Goal: Task Accomplishment & Management: Use online tool/utility

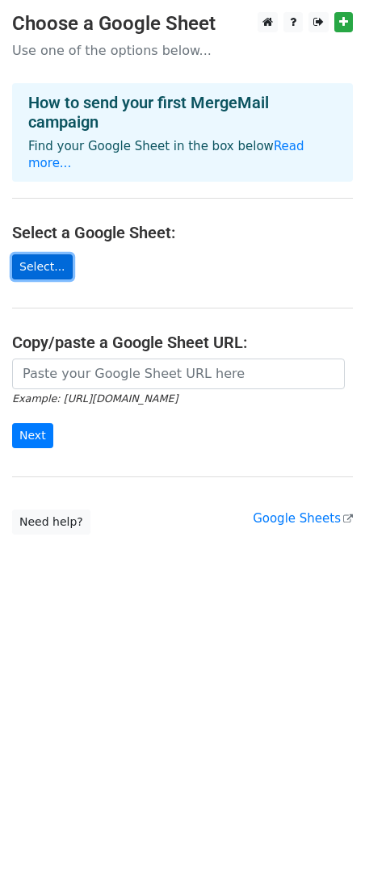
click at [53, 254] on link "Select..." at bounding box center [42, 266] width 61 height 25
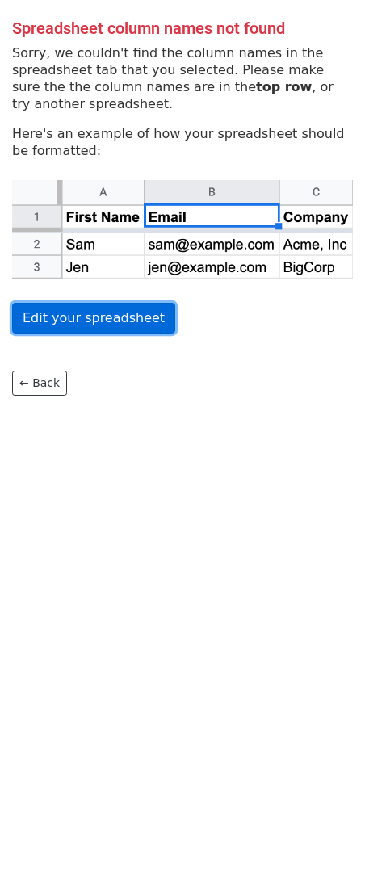
click at [112, 326] on link "Edit your spreadsheet" at bounding box center [93, 318] width 163 height 31
click at [86, 313] on link "Edit your spreadsheet" at bounding box center [93, 318] width 163 height 31
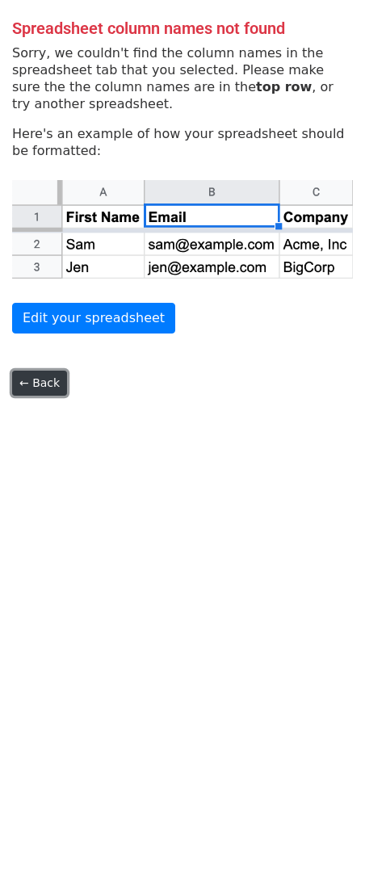
click at [55, 391] on link "← Back" at bounding box center [39, 383] width 55 height 25
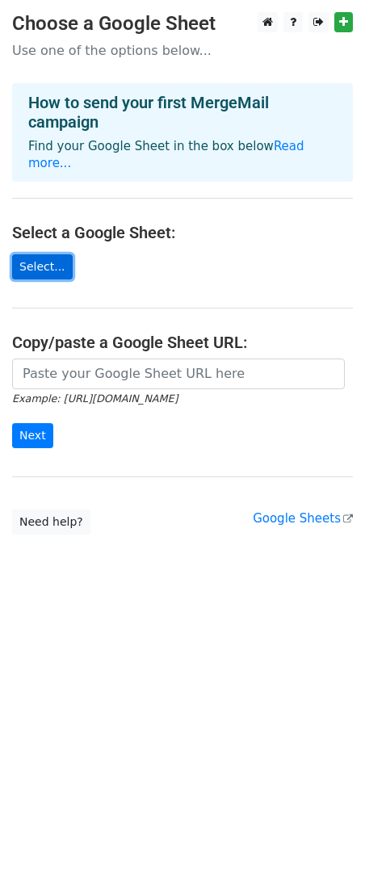
click at [29, 254] on link "Select..." at bounding box center [42, 266] width 61 height 25
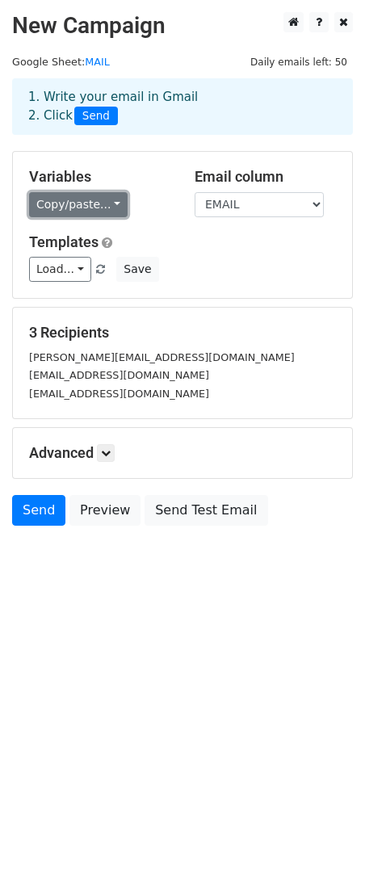
click at [78, 208] on link "Copy/paste..." at bounding box center [78, 204] width 99 height 25
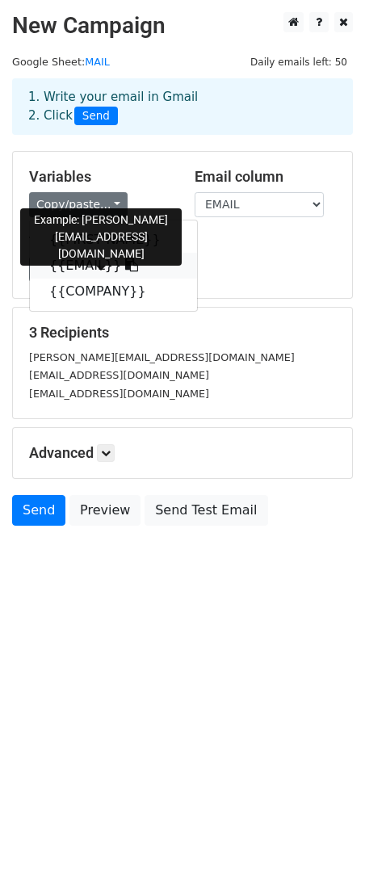
click at [74, 270] on link "{{EMAIL}}" at bounding box center [113, 266] width 167 height 26
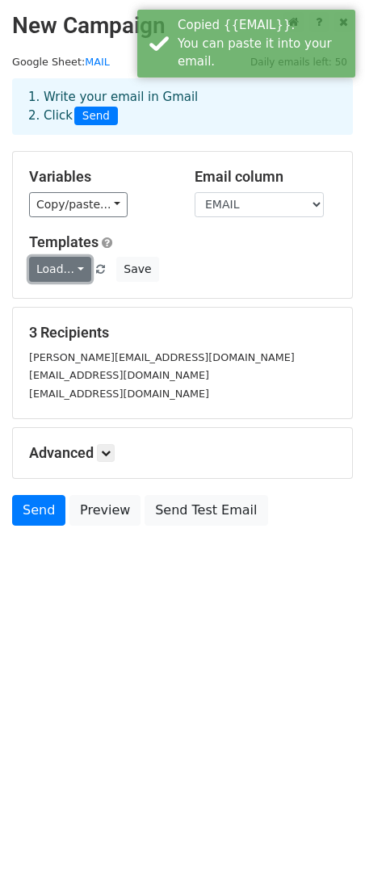
click at [53, 270] on link "Load..." at bounding box center [60, 269] width 62 height 25
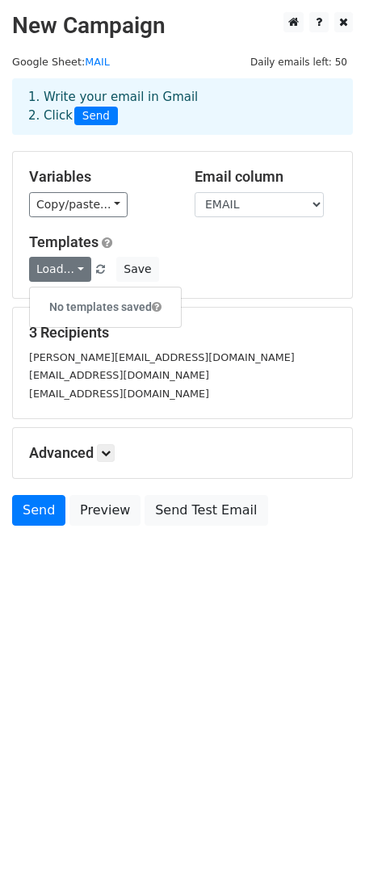
click at [104, 304] on h6 "No templates saved" at bounding box center [105, 307] width 151 height 27
click at [77, 276] on link "Load..." at bounding box center [60, 269] width 62 height 25
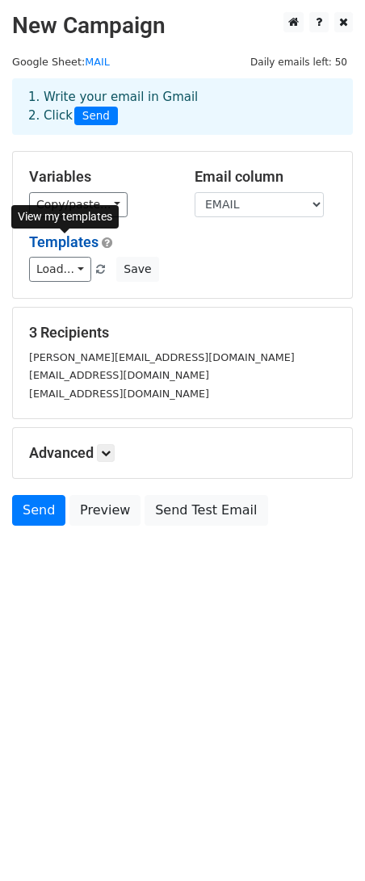
click at [88, 246] on link "Templates" at bounding box center [63, 241] width 69 height 17
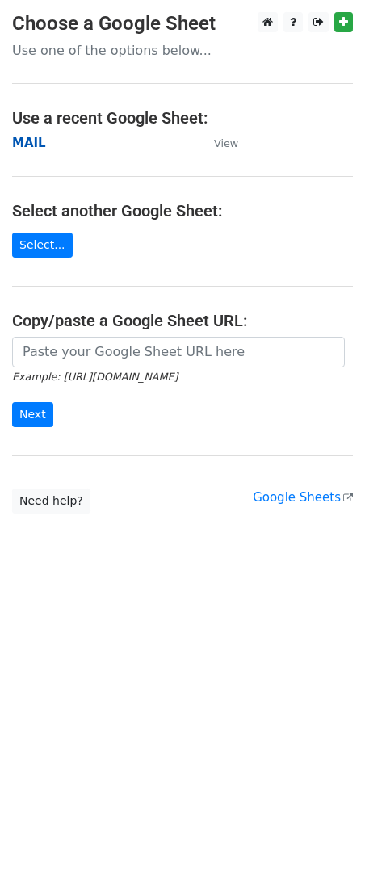
click at [32, 136] on strong "MAIL" at bounding box center [29, 143] width 34 height 15
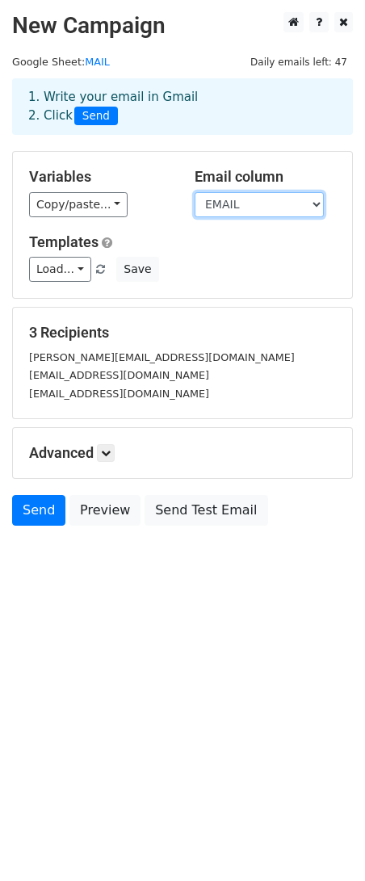
click at [304, 205] on select "FIRST NAME EMAIL COMPANY" at bounding box center [259, 204] width 129 height 25
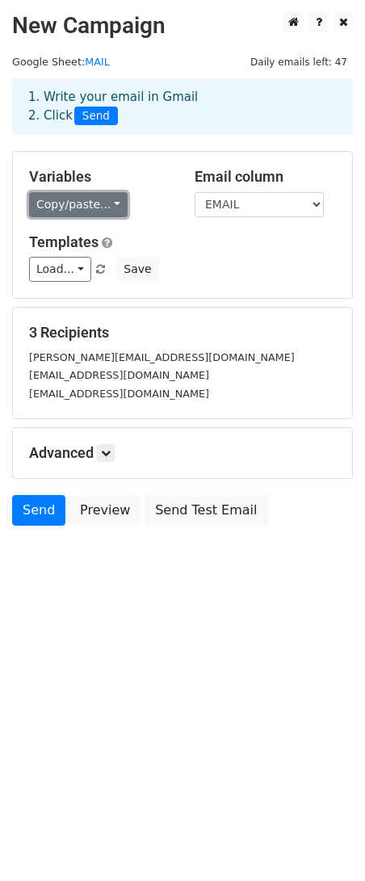
click at [57, 209] on link "Copy/paste..." at bounding box center [78, 204] width 99 height 25
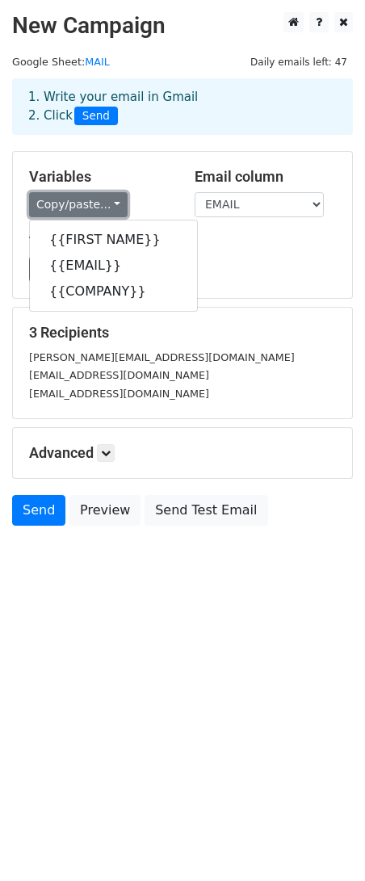
click at [57, 209] on link "Copy/paste..." at bounding box center [78, 204] width 99 height 25
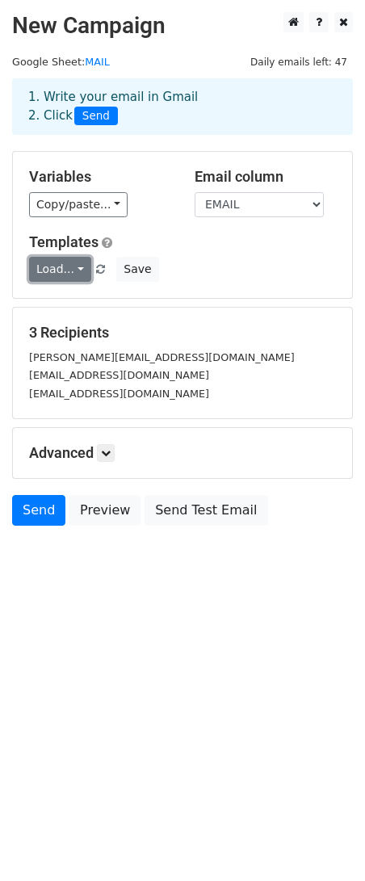
click at [64, 264] on link "Load..." at bounding box center [60, 269] width 62 height 25
click at [103, 452] on link at bounding box center [106, 453] width 18 height 18
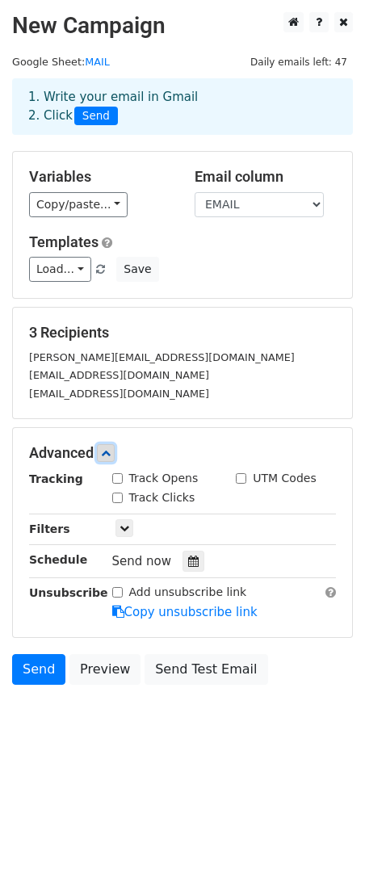
click at [109, 454] on icon at bounding box center [106, 453] width 10 height 10
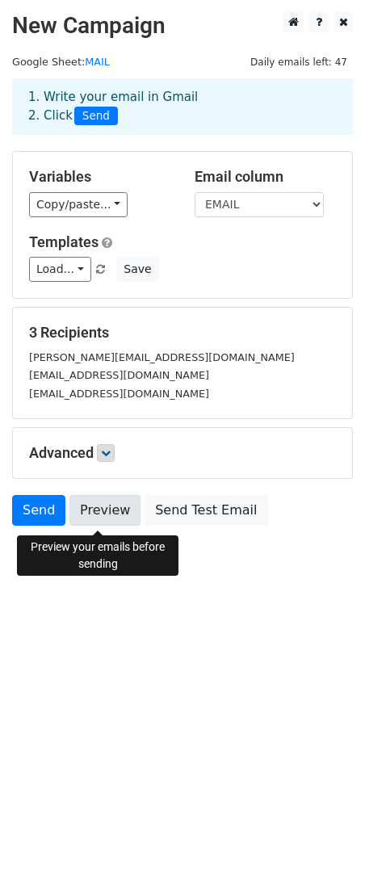
click at [109, 517] on link "Preview" at bounding box center [104, 510] width 71 height 31
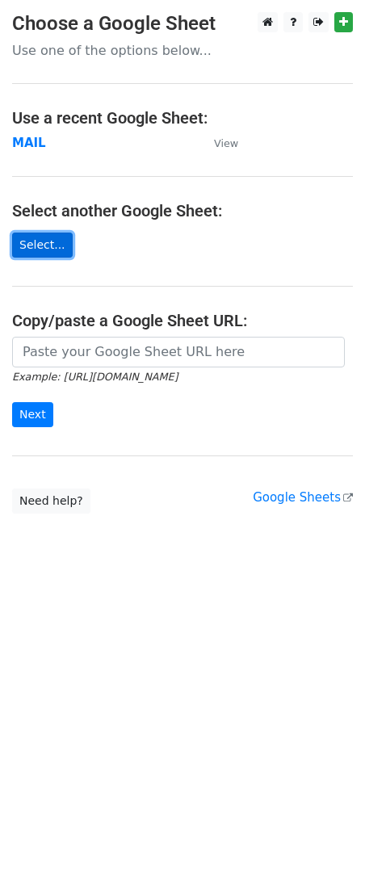
click at [32, 244] on link "Select..." at bounding box center [42, 245] width 61 height 25
